Goal: Task Accomplishment & Management: Use online tool/utility

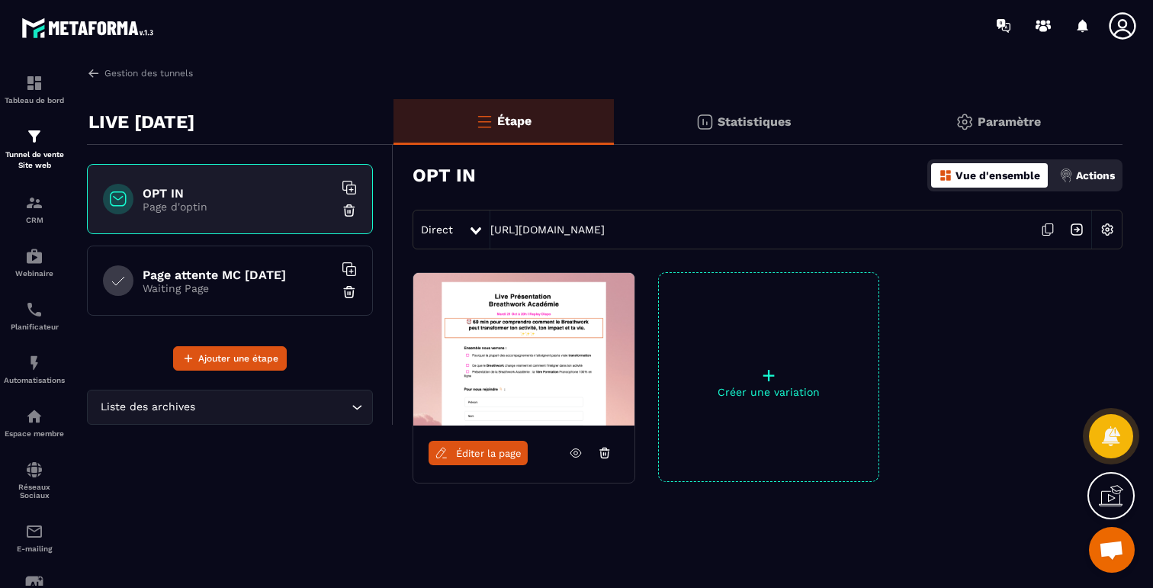
scroll to position [4444, 0]
click at [1047, 229] on icon at bounding box center [1047, 229] width 29 height 29
click at [1044, 229] on icon at bounding box center [1047, 229] width 29 height 29
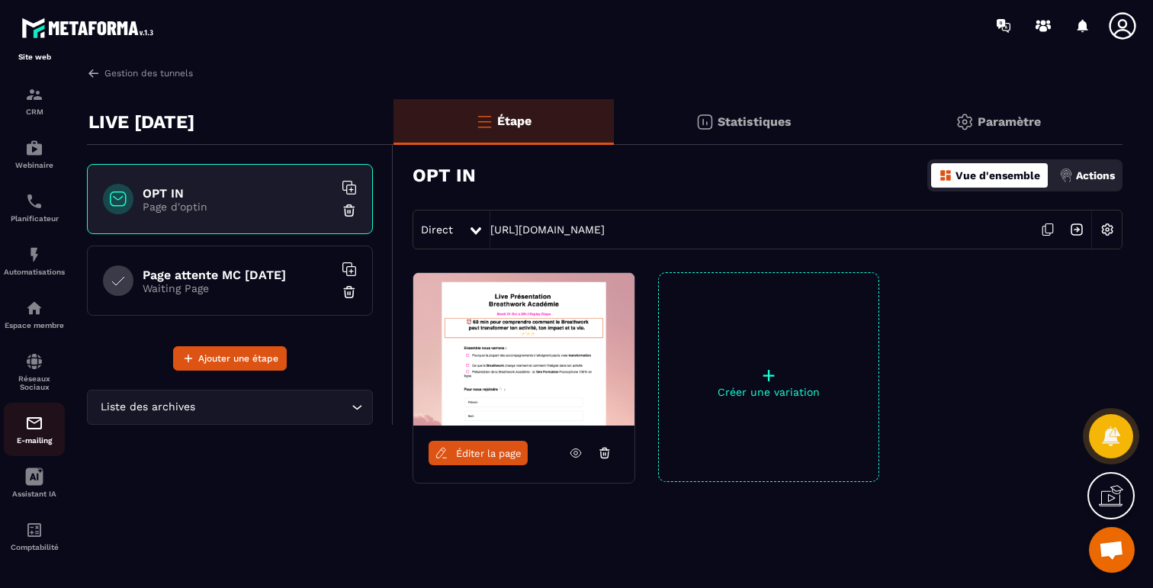
click at [32, 436] on p "E-mailing" at bounding box center [34, 440] width 61 height 8
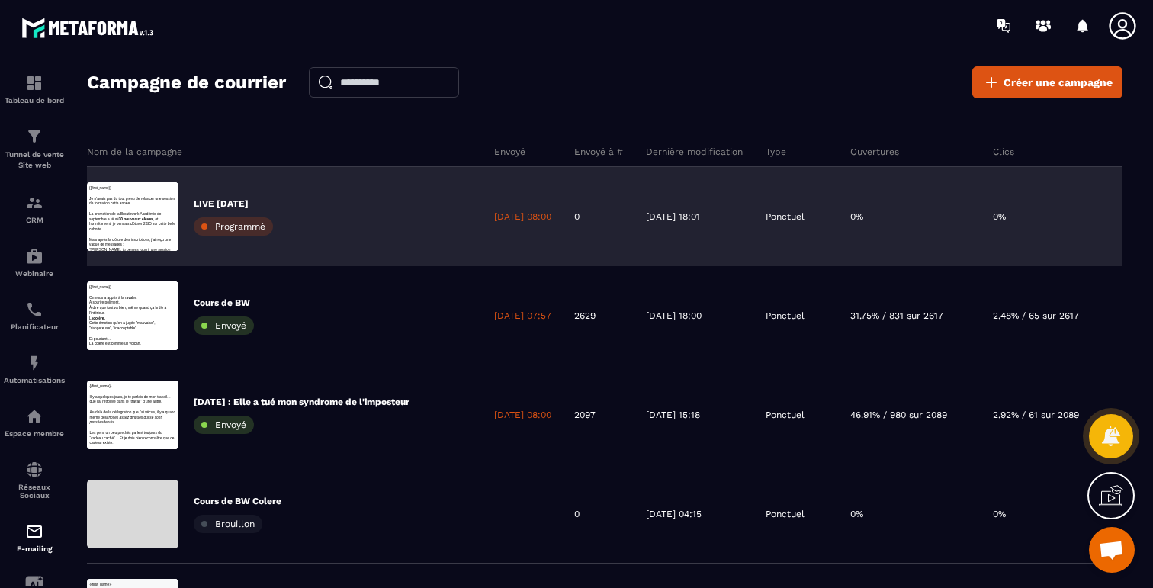
click at [268, 201] on p "LIVE 21 OCT 2025" at bounding box center [233, 203] width 79 height 12
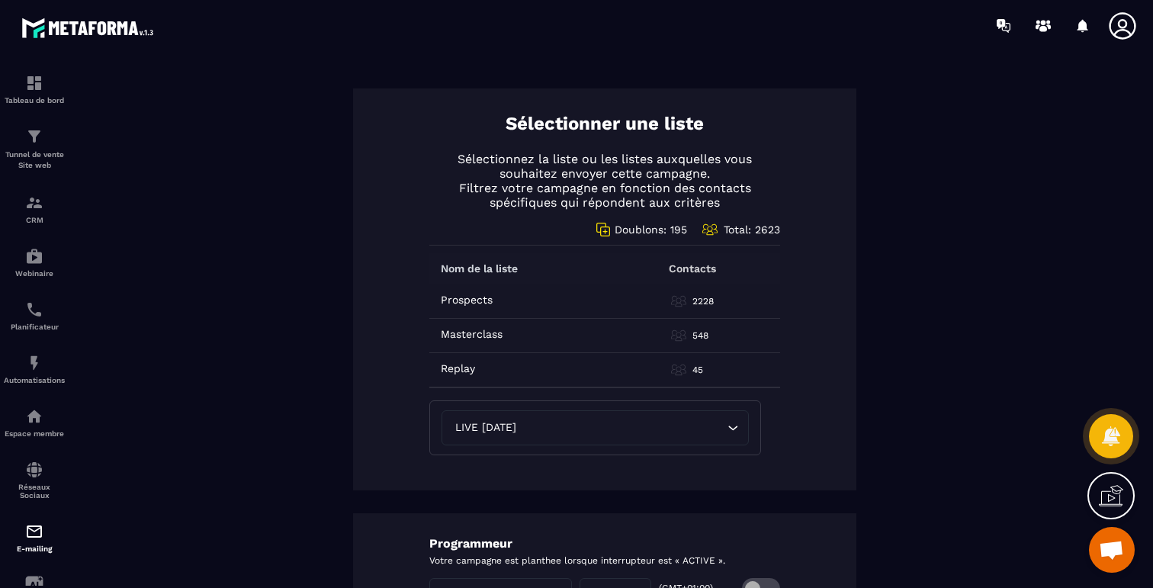
scroll to position [866, 0]
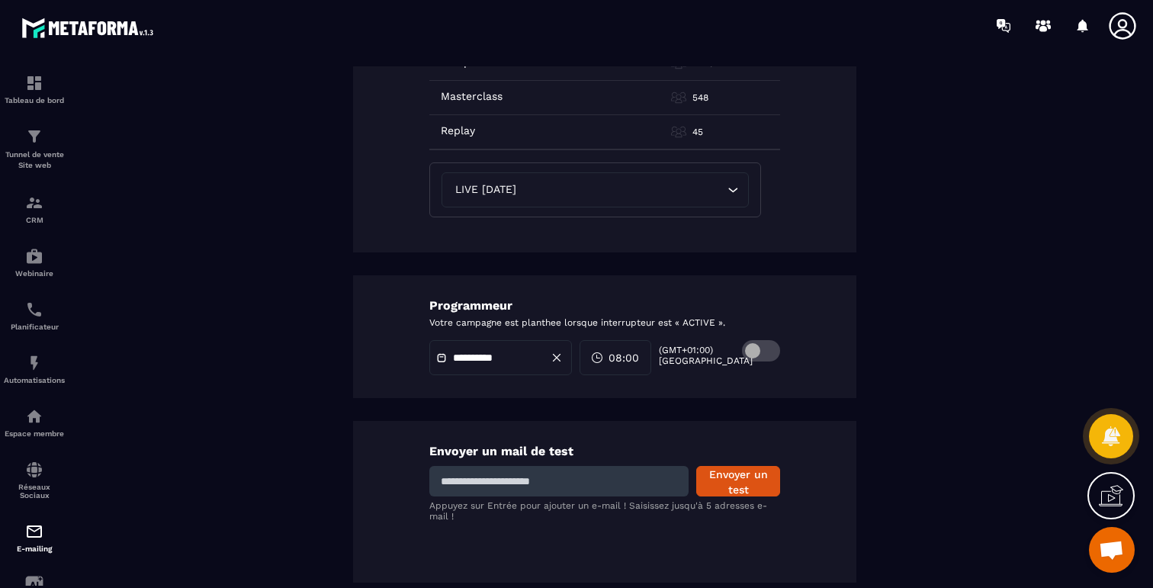
click at [515, 478] on input at bounding box center [558, 481] width 259 height 30
type input "**********"
click at [775, 478] on button "Envoyer un test" at bounding box center [738, 481] width 84 height 30
click at [627, 476] on input at bounding box center [558, 481] width 259 height 30
type input "**********"
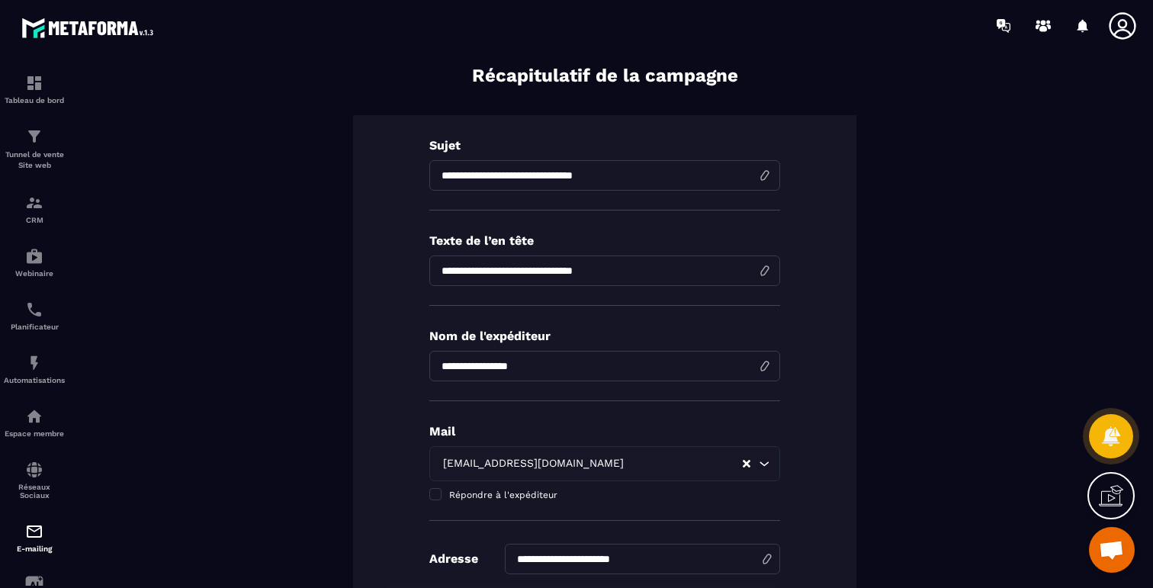
scroll to position [0, 0]
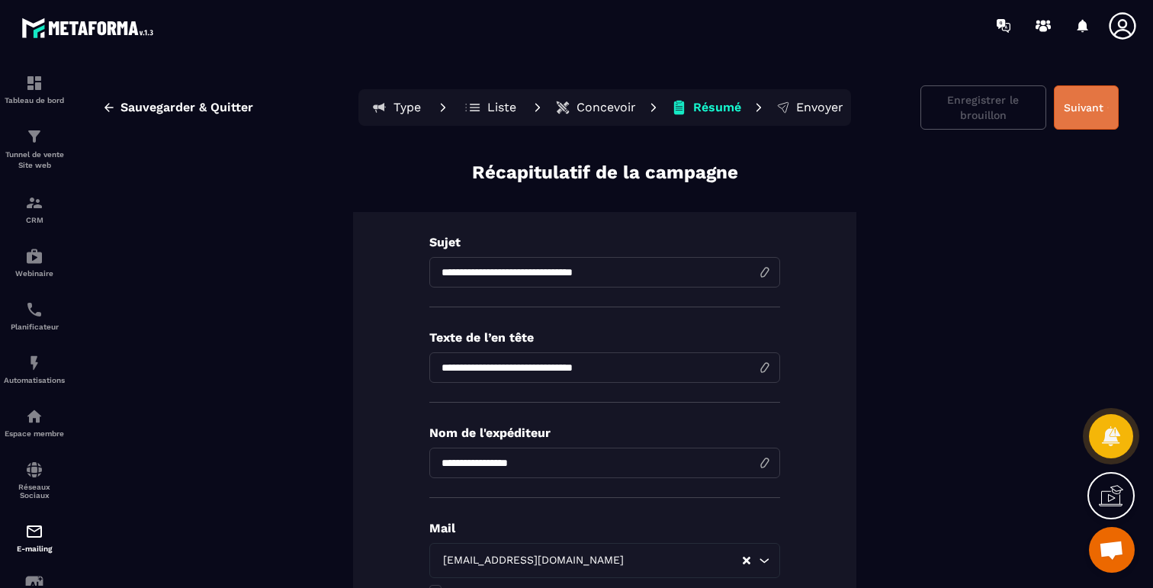
click at [1073, 109] on button "Suivant" at bounding box center [1085, 107] width 65 height 44
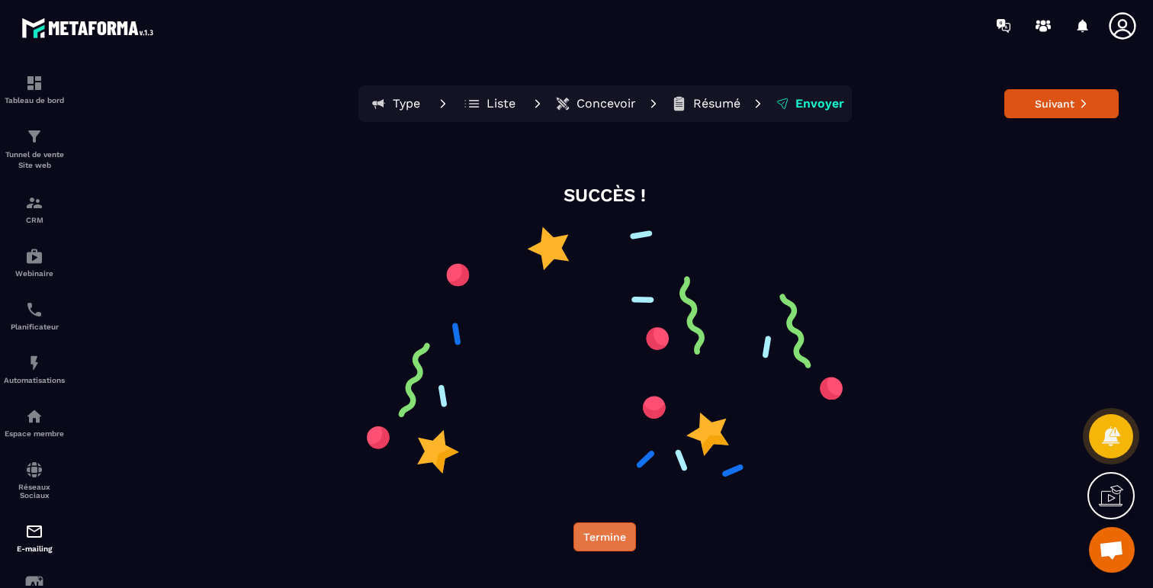
click at [592, 531] on button "Termine" at bounding box center [604, 536] width 63 height 29
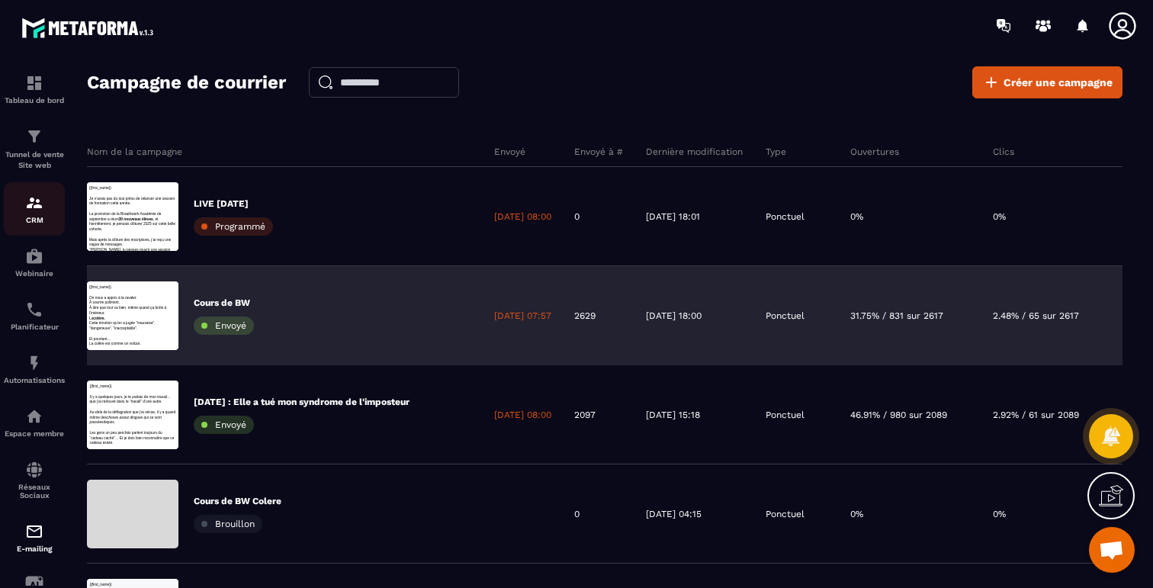
click at [39, 206] on img at bounding box center [34, 203] width 18 height 18
